Goal: Find specific page/section: Find specific page/section

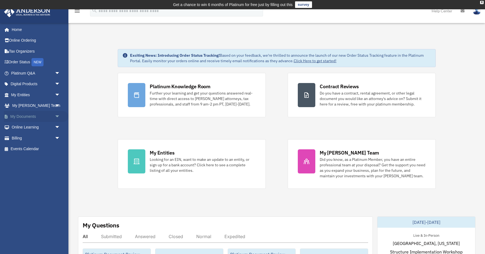
click at [56, 114] on span "arrow_drop_down" at bounding box center [60, 116] width 11 height 11
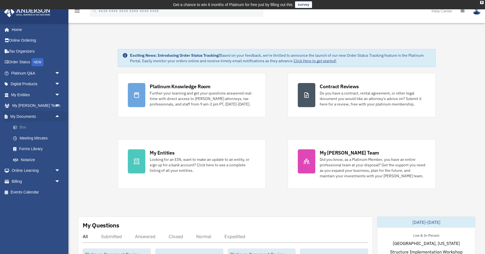
click at [27, 125] on link "Box" at bounding box center [38, 127] width 61 height 11
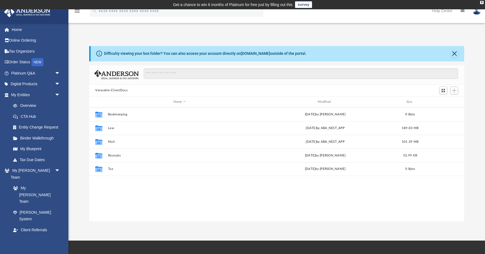
scroll to position [124, 375]
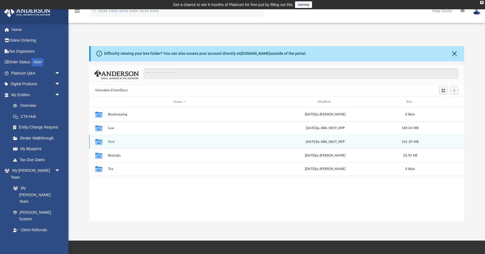
click at [113, 142] on button "Mail" at bounding box center [179, 142] width 143 height 4
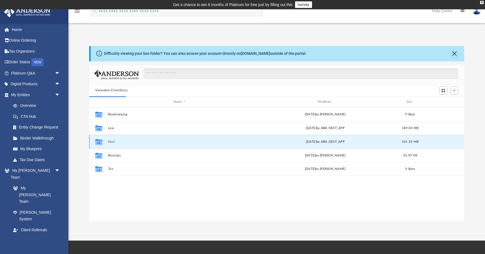
click at [111, 140] on button "Mail" at bounding box center [179, 142] width 143 height 4
click at [98, 142] on icon "grid" at bounding box center [98, 142] width 7 height 4
click at [110, 141] on button "Mail" at bounding box center [179, 142] width 143 height 4
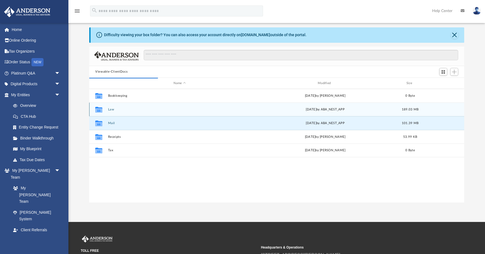
scroll to position [25, 0]
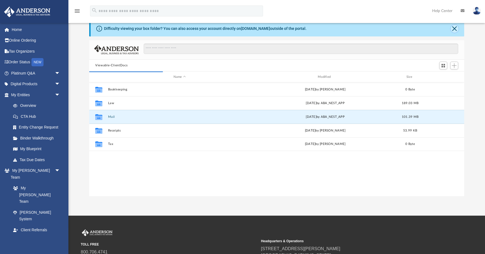
click at [454, 27] on button "Close" at bounding box center [455, 29] width 8 height 8
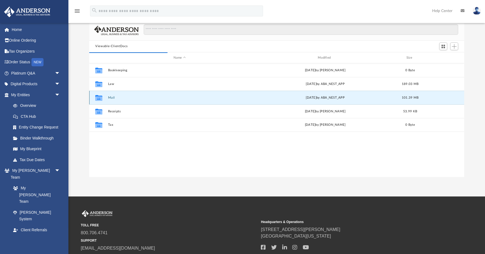
click at [113, 97] on button "Mail" at bounding box center [179, 98] width 143 height 4
click at [108, 96] on div "Collaborated Folder Mail [DATE] by ABA_NEST_APP 101.39 MB" at bounding box center [276, 98] width 375 height 14
click at [140, 100] on div "Collaborated Folder Mail [DATE] by ABA_NEST_APP 101.39 MB" at bounding box center [276, 98] width 375 height 14
click at [99, 100] on icon "Collaborated Folder" at bounding box center [98, 97] width 9 height 9
click at [99, 100] on icon "grid" at bounding box center [98, 98] width 7 height 4
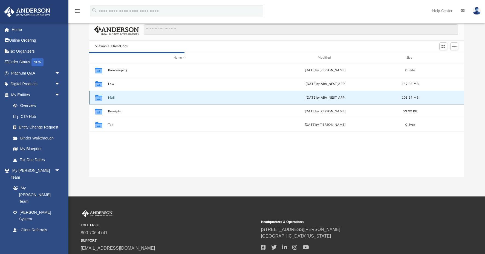
click at [98, 97] on icon "grid" at bounding box center [98, 98] width 7 height 4
click at [110, 93] on div "Collaborated Folder Mail [DATE] by ABA_NEST_APP 101.39 MB" at bounding box center [276, 98] width 375 height 14
click at [112, 97] on button "Mail" at bounding box center [179, 98] width 143 height 4
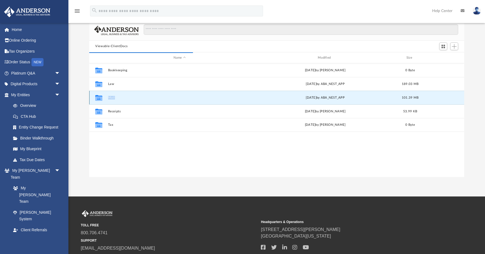
click at [112, 97] on button "Mail" at bounding box center [179, 98] width 143 height 4
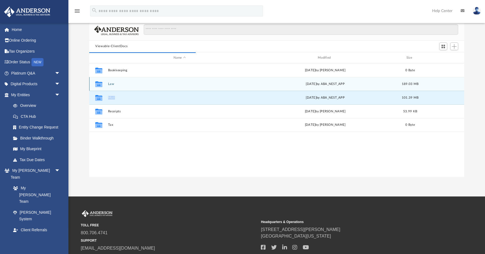
scroll to position [0, 0]
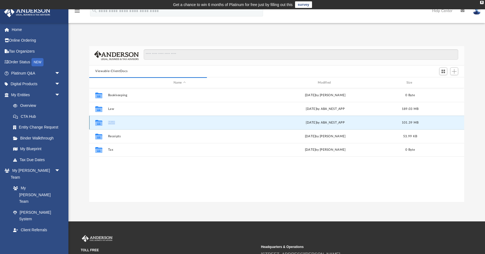
click at [112, 121] on button "Mail" at bounding box center [179, 123] width 143 height 4
click at [98, 121] on icon "grid" at bounding box center [98, 123] width 7 height 4
click at [100, 124] on icon "grid" at bounding box center [98, 123] width 7 height 6
click at [112, 124] on button "Mail" at bounding box center [179, 123] width 143 height 4
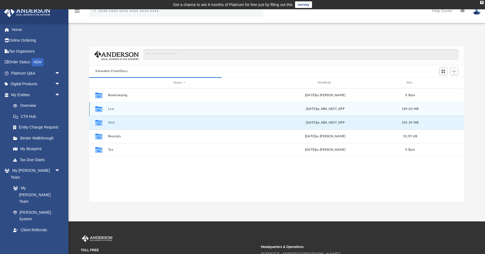
click at [112, 111] on div "Collaborated Folder Law Thu Jul 31 2025 by ABA_NEST_APP 189.03 MB" at bounding box center [276, 109] width 375 height 14
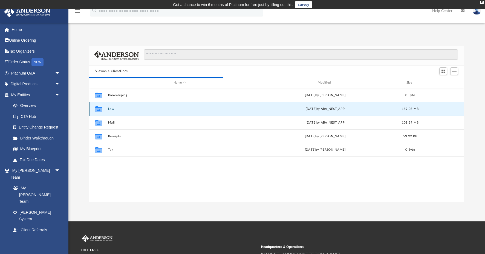
click at [109, 109] on button "Law" at bounding box center [179, 109] width 143 height 4
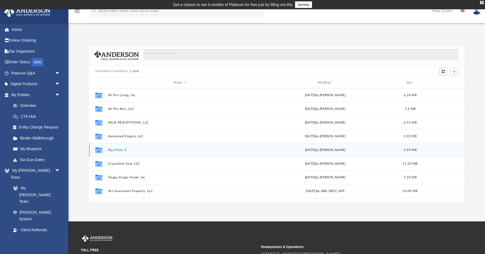
click at [114, 149] on button "Big Hitter 9" at bounding box center [179, 150] width 143 height 4
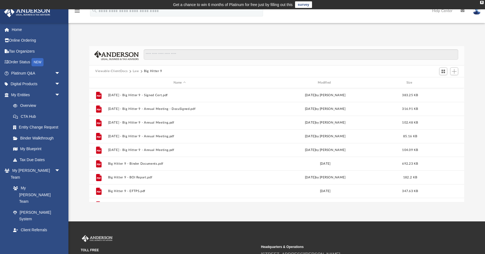
click at [118, 71] on button "Viewable-ClientDocs" at bounding box center [111, 71] width 32 height 5
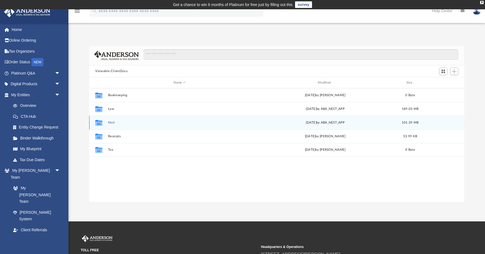
click at [111, 121] on button "Mail" at bounding box center [179, 123] width 143 height 4
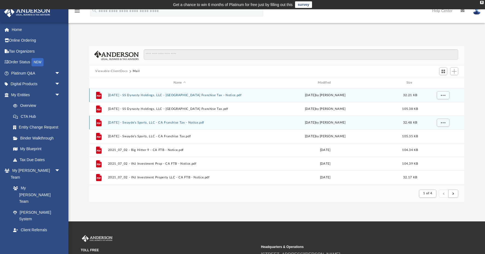
scroll to position [0, 0]
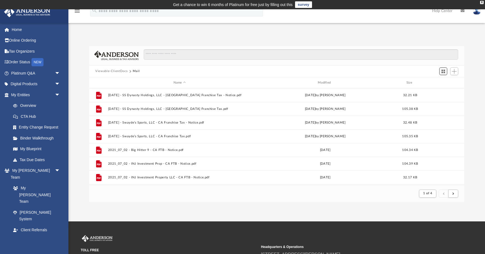
click at [443, 70] on span "Switch to Grid View" at bounding box center [443, 71] width 5 height 5
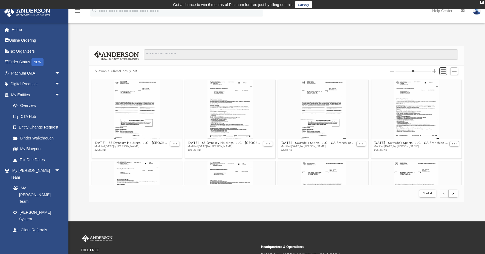
scroll to position [108, 375]
click at [443, 70] on span "Switch to List View" at bounding box center [443, 71] width 5 height 5
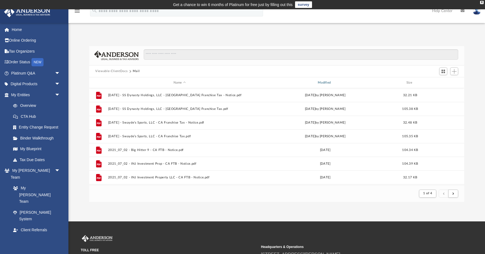
click at [326, 84] on div "Modified" at bounding box center [324, 82] width 143 height 5
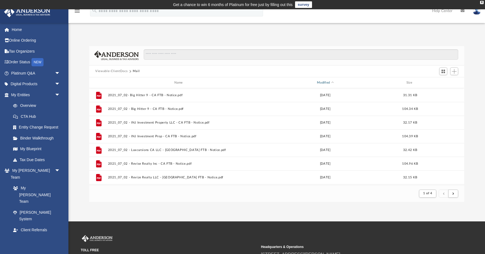
click at [326, 84] on div "Modified" at bounding box center [324, 82] width 143 height 5
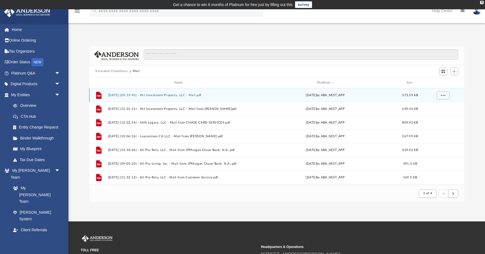
click at [178, 94] on button "2025.08.06 (05:19:43) - INJ Investment Property, LLC - Mail.pdf" at bounding box center [179, 95] width 143 height 4
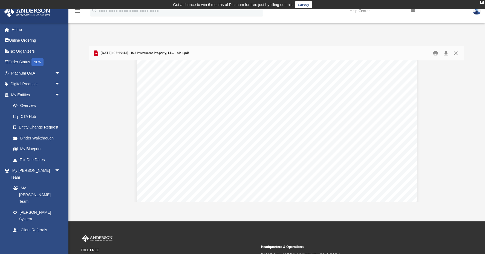
scroll to position [0, 0]
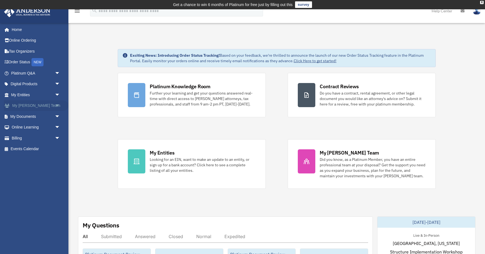
click at [25, 106] on link "My Anderson Team arrow_drop_down" at bounding box center [36, 105] width 65 height 11
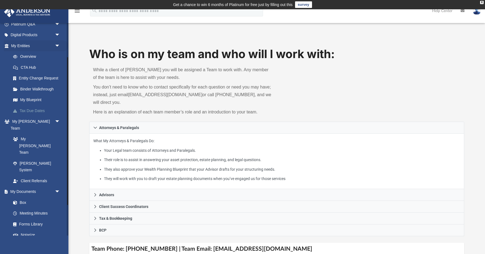
scroll to position [49, 0]
click at [21, 196] on link "Box" at bounding box center [38, 201] width 61 height 11
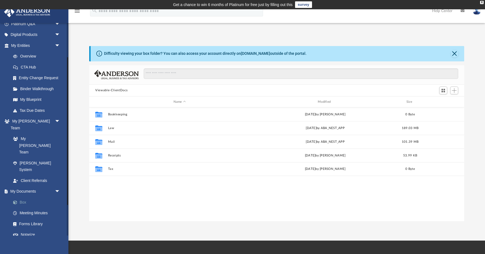
scroll to position [124, 375]
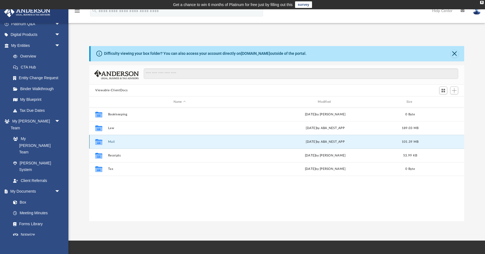
click at [108, 140] on button "Mail" at bounding box center [179, 142] width 143 height 4
click at [99, 141] on icon "grid" at bounding box center [98, 142] width 7 height 4
click at [110, 142] on button "Mail" at bounding box center [179, 142] width 143 height 4
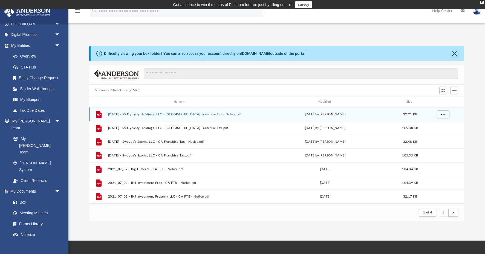
scroll to position [0, 0]
